Goal: Complete application form

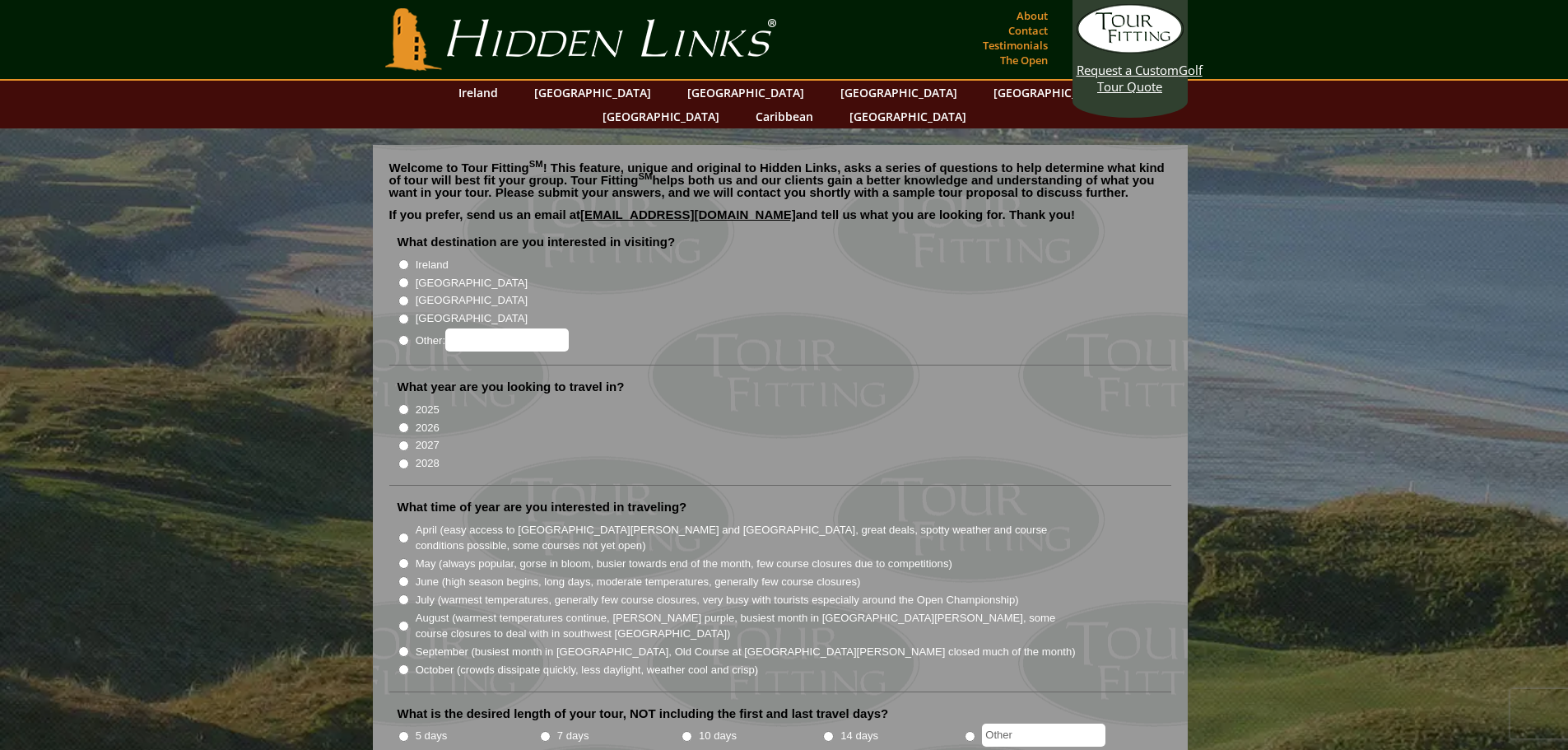
click at [402, 295] on input "[GEOGRAPHIC_DATA]" at bounding box center [403, 301] width 11 height 11
radio input "true"
click at [402, 295] on input "[GEOGRAPHIC_DATA]" at bounding box center [403, 301] width 11 height 11
click at [406, 277] on input "[GEOGRAPHIC_DATA]" at bounding box center [403, 283] width 11 height 11
radio input "true"
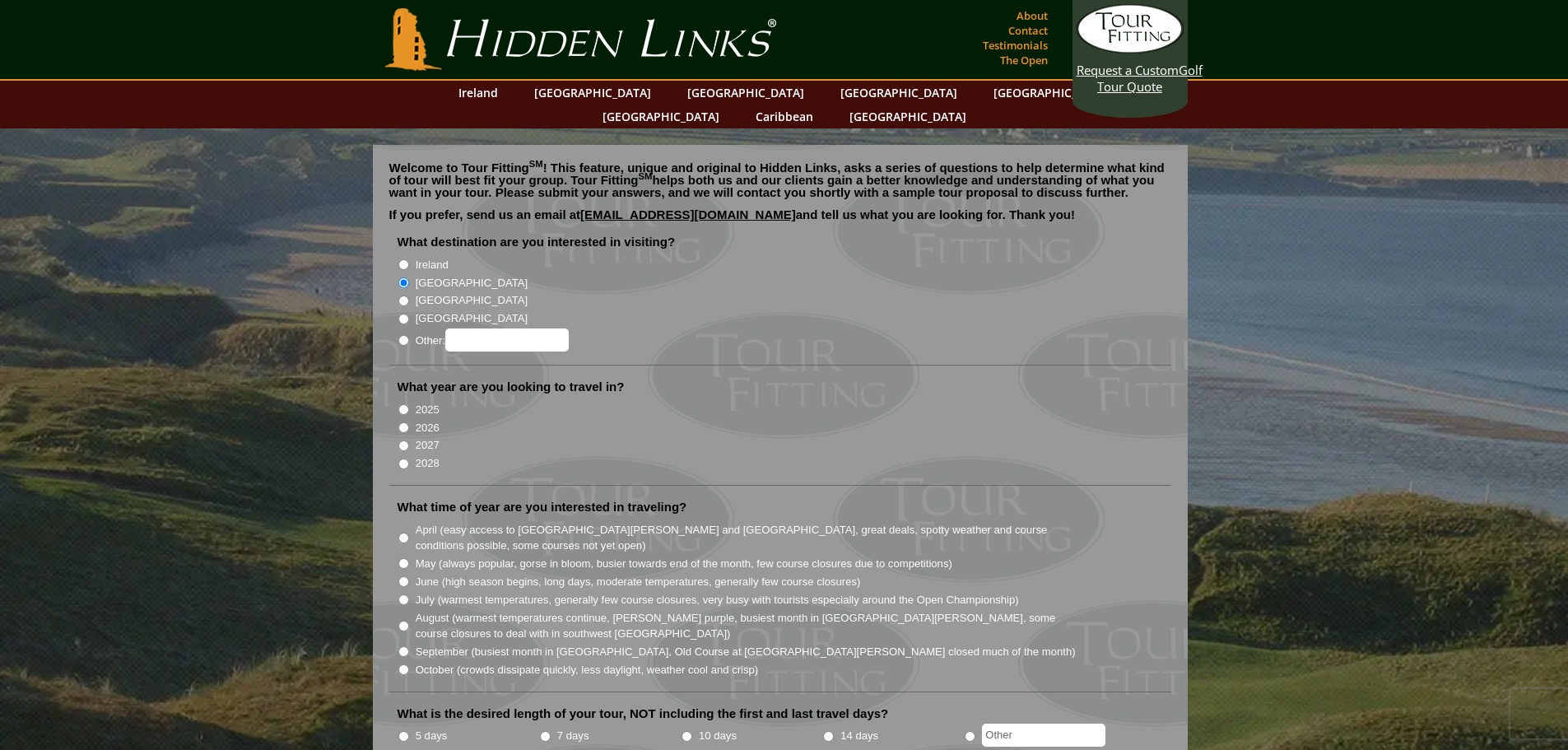
click at [409, 255] on li "Ireland" at bounding box center [786, 264] width 779 height 18
click at [403, 259] on input "Ireland" at bounding box center [403, 265] width 11 height 11
radio input "true"
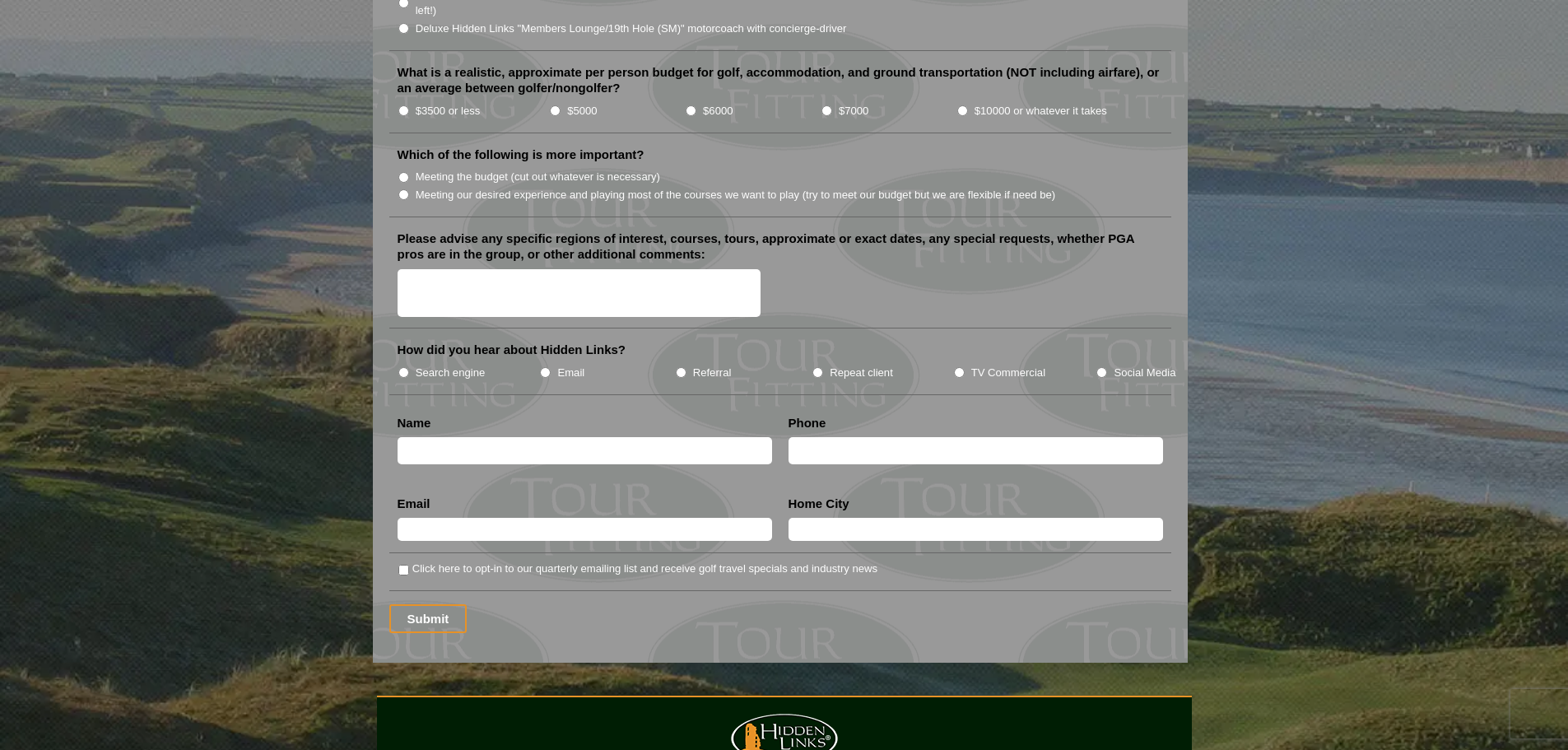
scroll to position [1728, 0]
